Goal: Information Seeking & Learning: Learn about a topic

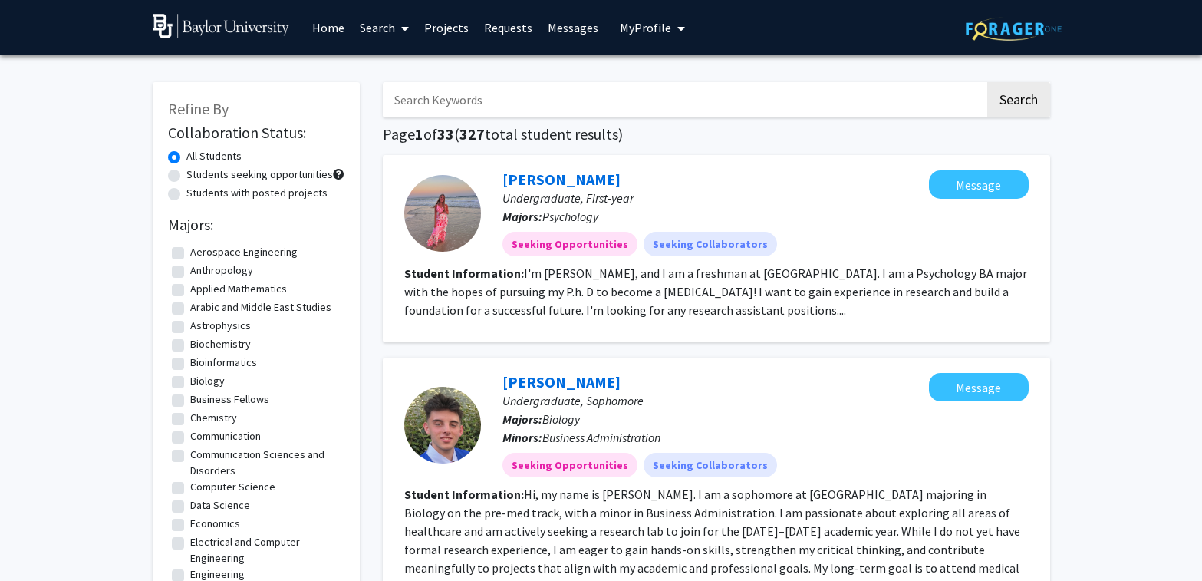
click at [636, 31] on span "My Profile" at bounding box center [645, 27] width 51 height 15
click at [692, 79] on span "[PERSON_NAME]" at bounding box center [715, 71] width 93 height 17
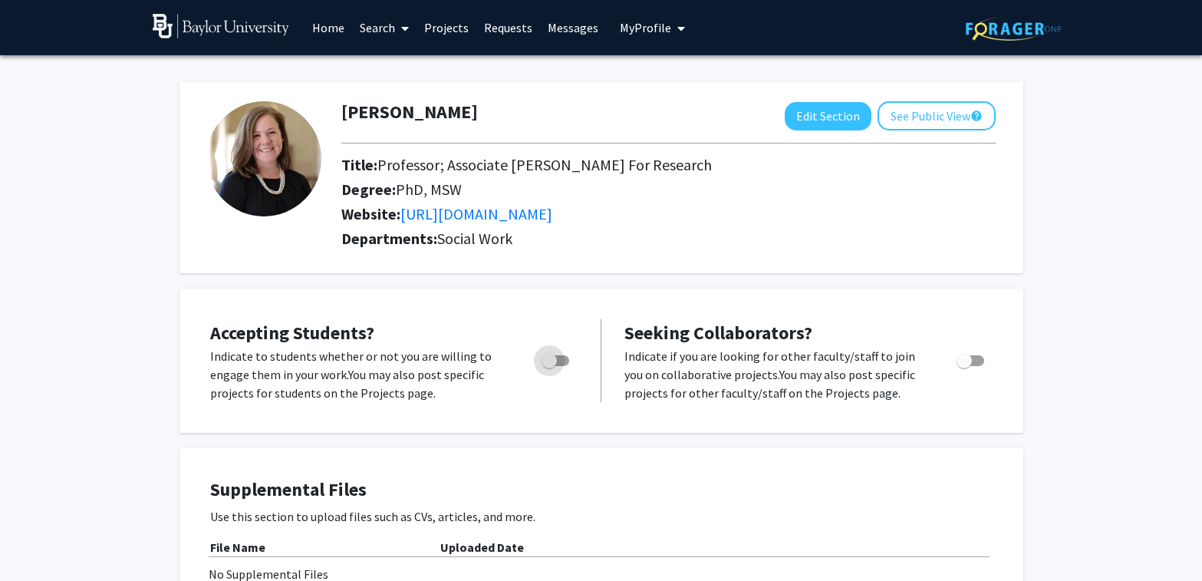
click at [557, 364] on span "Toggle" at bounding box center [555, 360] width 28 height 11
click at [549, 366] on input "Would you like to permit student requests?" at bounding box center [548, 366] width 1 height 1
click at [557, 364] on span "Toggle" at bounding box center [561, 360] width 15 height 15
click at [549, 366] on input "Would you like to permit student requests?" at bounding box center [548, 366] width 1 height 1
checkbox input "false"
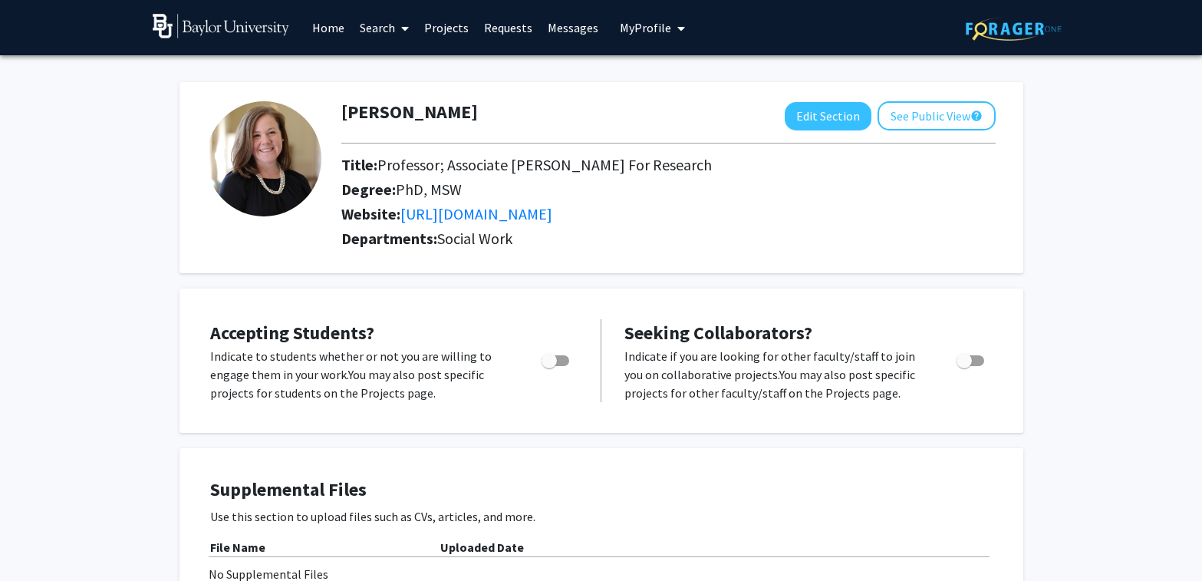
click at [375, 27] on link "Search" at bounding box center [384, 28] width 64 height 54
click at [388, 68] on span "Faculty/Staff" at bounding box center [408, 70] width 113 height 31
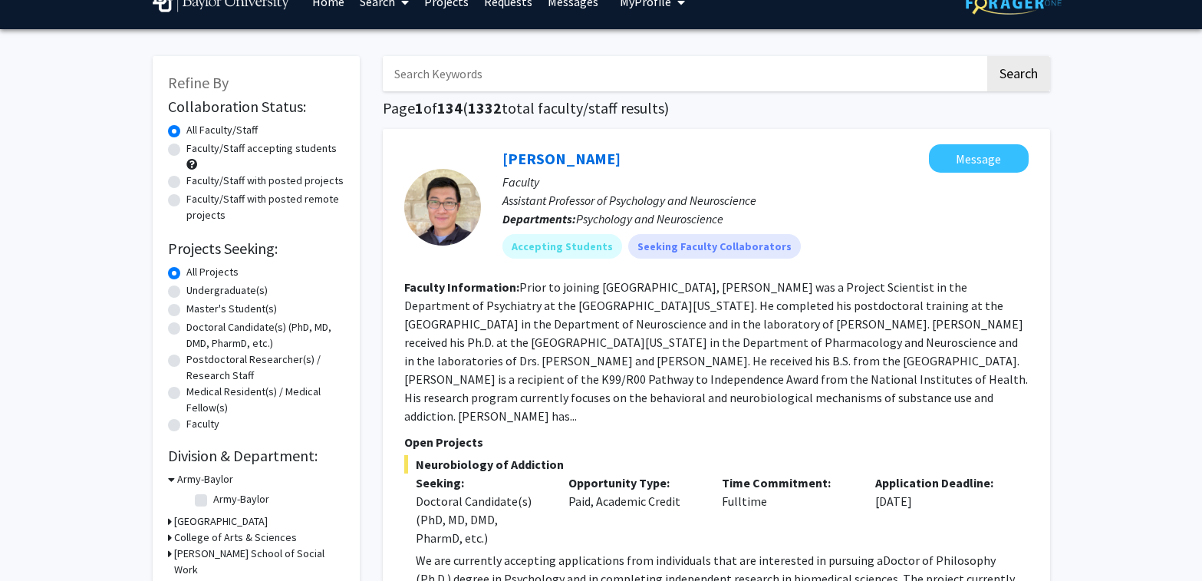
scroll to position [31, 0]
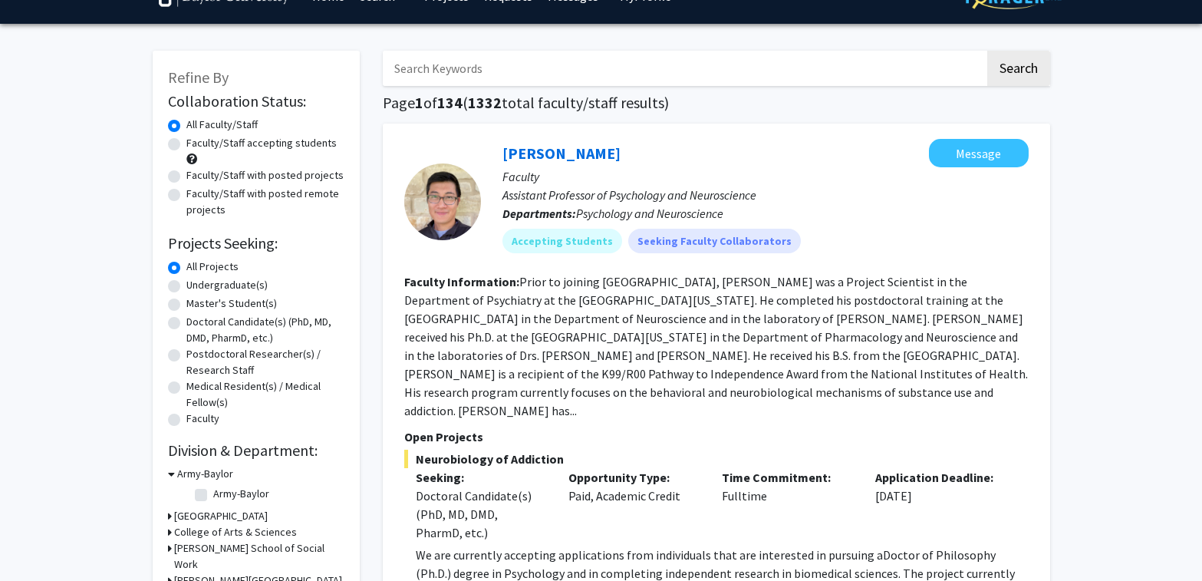
click at [289, 179] on label "Faculty/Staff with posted projects" at bounding box center [264, 175] width 157 height 16
click at [196, 177] on input "Faculty/Staff with posted projects" at bounding box center [191, 172] width 10 height 10
radio input "true"
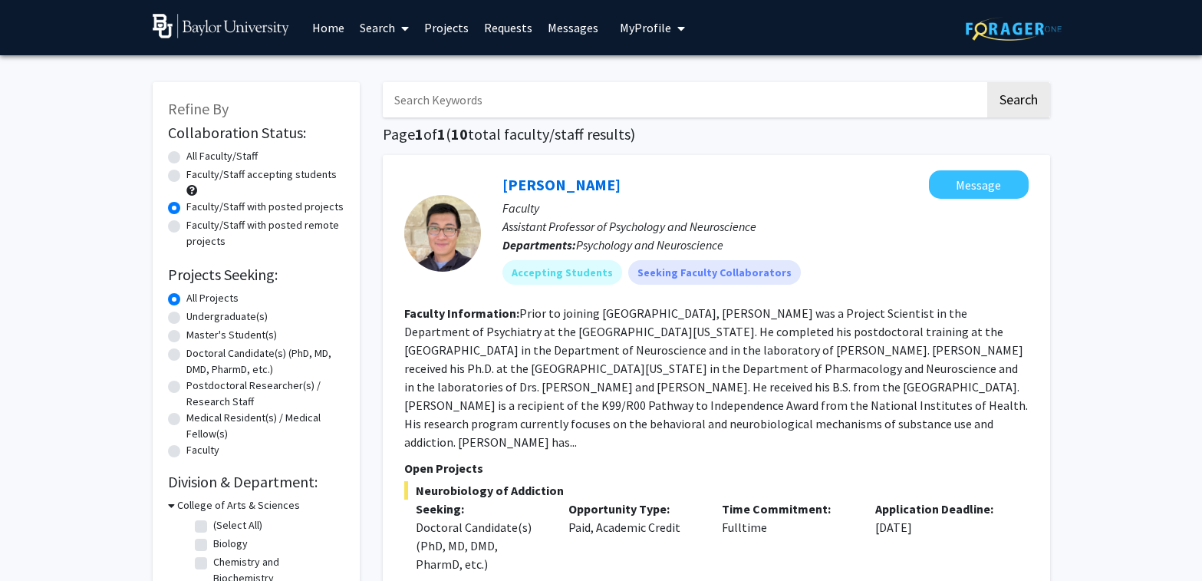
click at [489, 107] on input "Search Keywords" at bounding box center [684, 99] width 602 height 35
type input "app development"
click at [894, 98] on button "Search" at bounding box center [1018, 99] width 63 height 35
radio input "true"
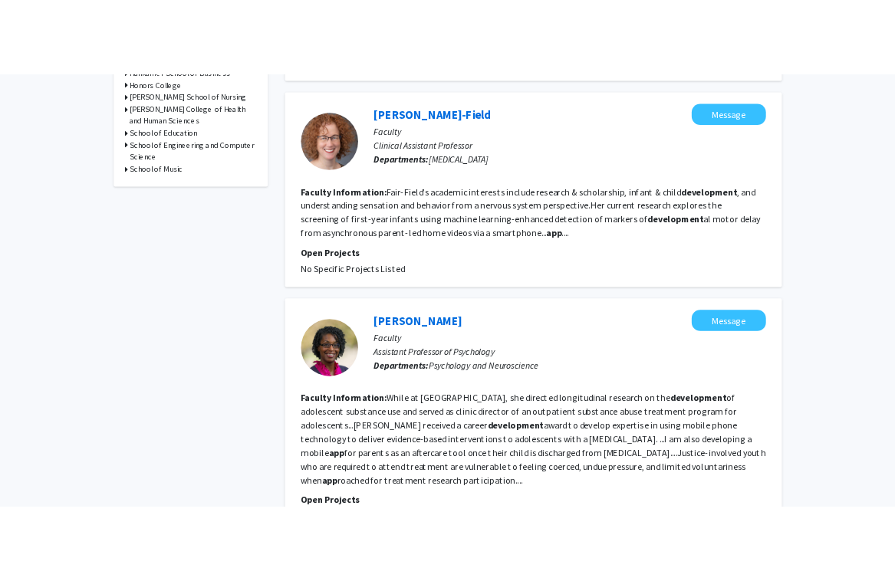
scroll to position [626, 0]
